Goal: Task Accomplishment & Management: Complete application form

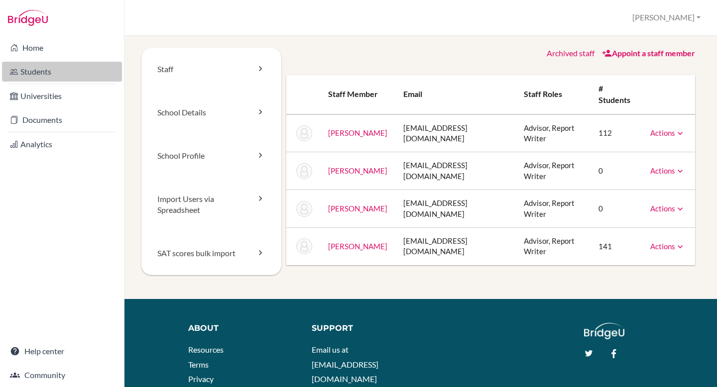
click at [36, 74] on link "Students" at bounding box center [62, 72] width 120 height 20
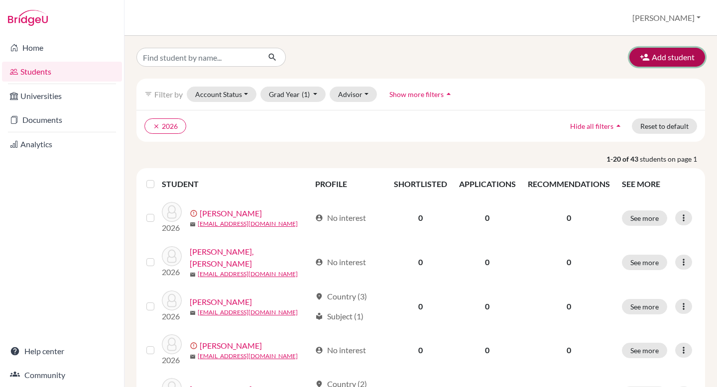
click at [660, 60] on button "Add student" at bounding box center [667, 57] width 76 height 19
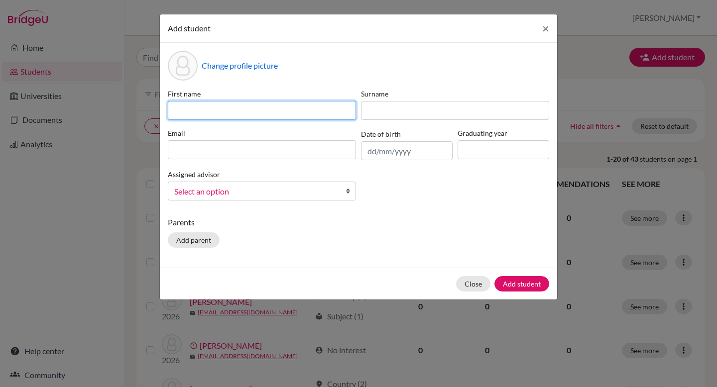
click at [319, 110] on input at bounding box center [262, 110] width 188 height 19
type input "[PERSON_NAME]"
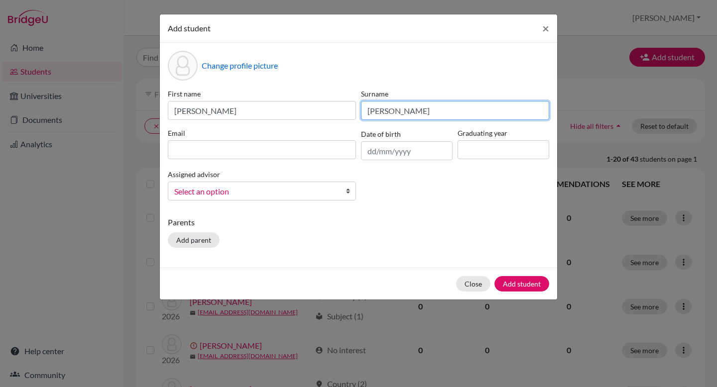
type input "[PERSON_NAME]"
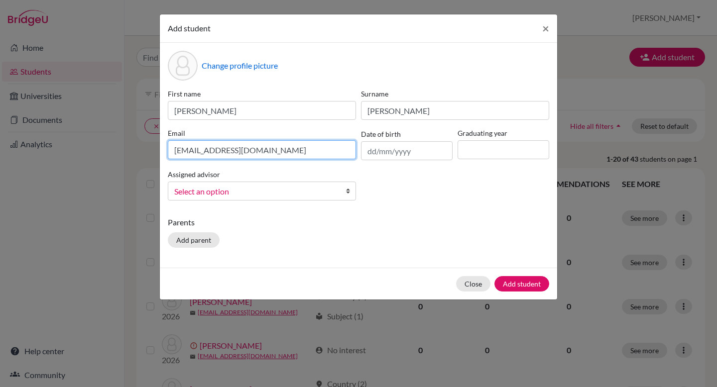
type input "[EMAIL_ADDRESS][DOMAIN_NAME]"
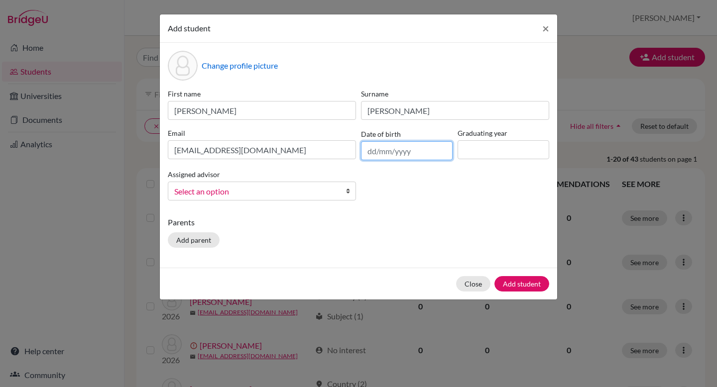
click at [421, 155] on input "text" at bounding box center [407, 150] width 92 height 19
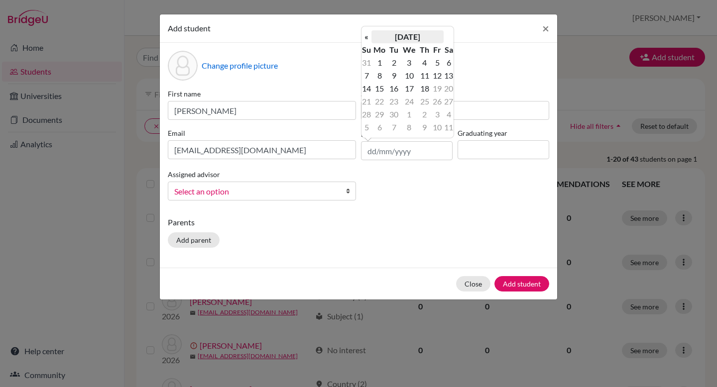
click at [406, 37] on th "September 2025" at bounding box center [407, 36] width 72 height 13
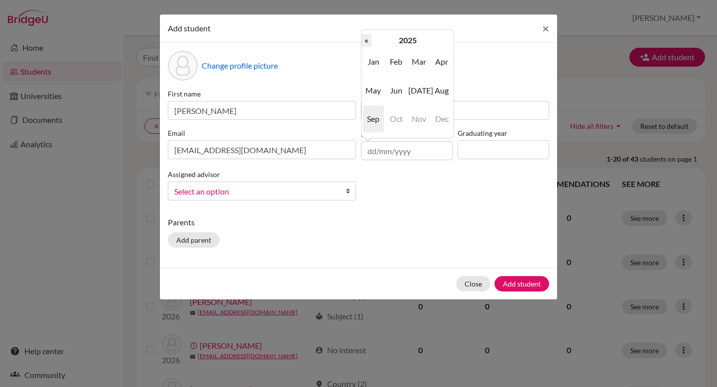
click at [370, 39] on th "«" at bounding box center [366, 40] width 10 height 13
click at [364, 41] on th "«" at bounding box center [366, 40] width 10 height 13
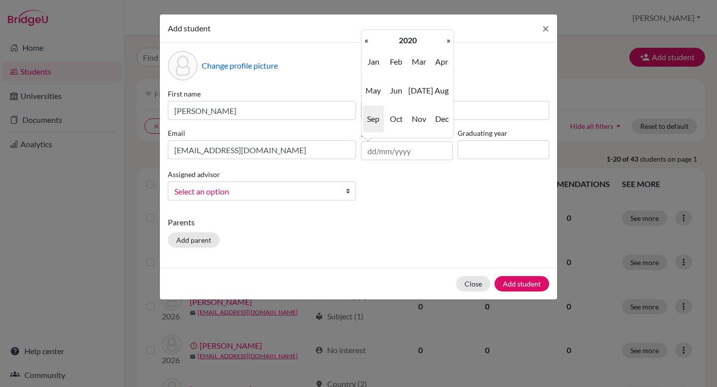
click at [364, 41] on th "«" at bounding box center [366, 40] width 10 height 13
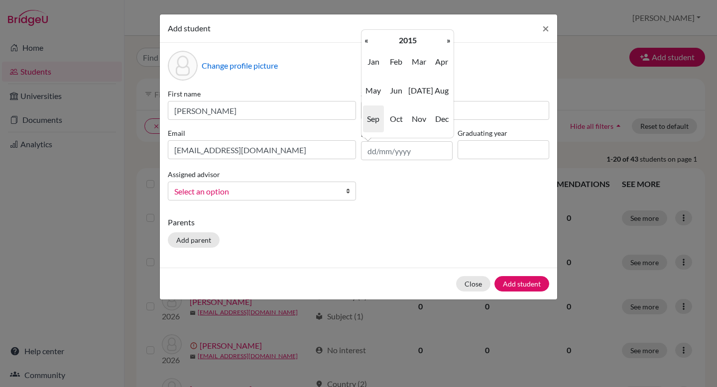
click at [364, 41] on th "«" at bounding box center [366, 40] width 10 height 13
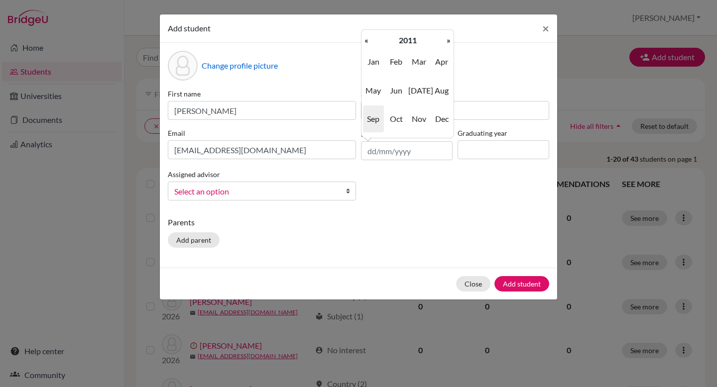
click at [364, 41] on th "«" at bounding box center [366, 40] width 10 height 13
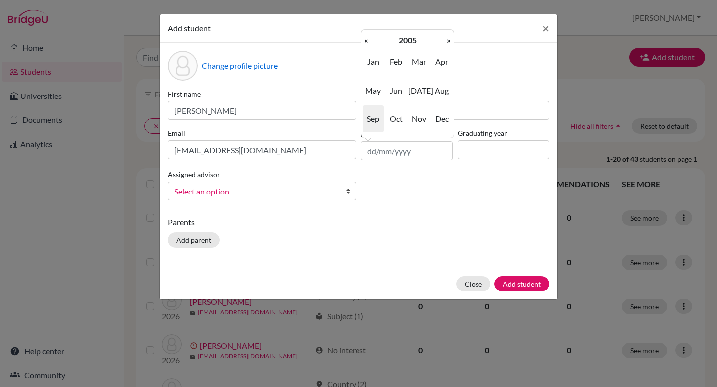
click at [364, 41] on th "«" at bounding box center [366, 40] width 10 height 13
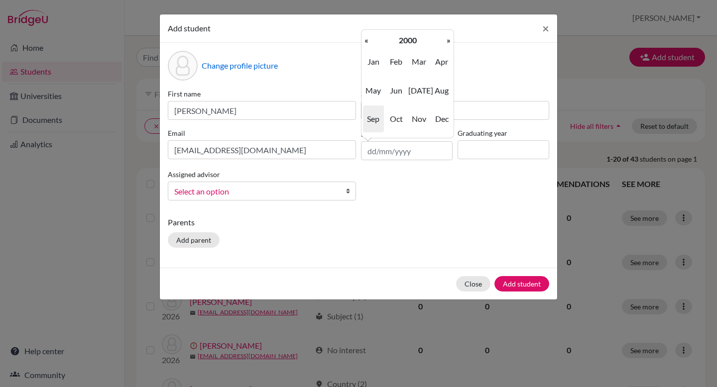
click at [364, 41] on th "«" at bounding box center [366, 40] width 10 height 13
click at [451, 215] on div "Change profile picture First name Jon Surname Rees Email jrees@ichk.edu.hk Date…" at bounding box center [358, 155] width 397 height 225
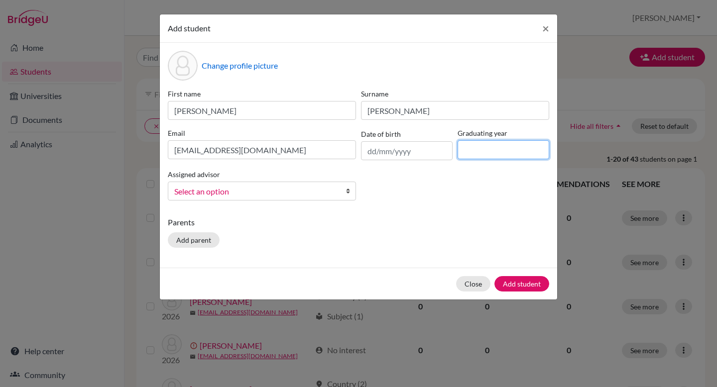
click at [489, 155] on input at bounding box center [503, 149] width 92 height 19
type input "2027"
click at [406, 270] on div "Close Add student" at bounding box center [358, 284] width 397 height 32
click at [531, 290] on button "Add student" at bounding box center [521, 283] width 55 height 15
